Goal: Find specific page/section: Find specific page/section

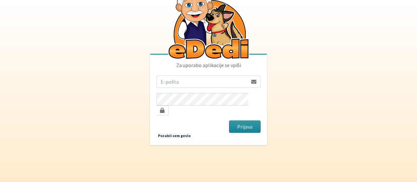
type input "tamara.bonasera@gmail.com"
click at [250, 122] on button "Prijava" at bounding box center [245, 126] width 32 height 12
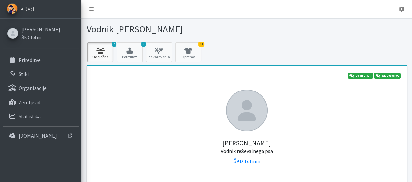
click at [103, 54] on link "7 Udeležba" at bounding box center [100, 52] width 26 height 20
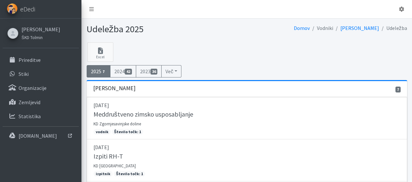
click at [102, 71] on span "7" at bounding box center [103, 72] width 5 height 6
click at [36, 89] on p "Organizacije" at bounding box center [33, 88] width 28 height 7
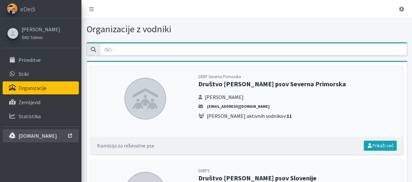
click at [41, 134] on p "[DOMAIN_NAME]" at bounding box center [38, 136] width 38 height 7
